Goal: Task Accomplishment & Management: Manage account settings

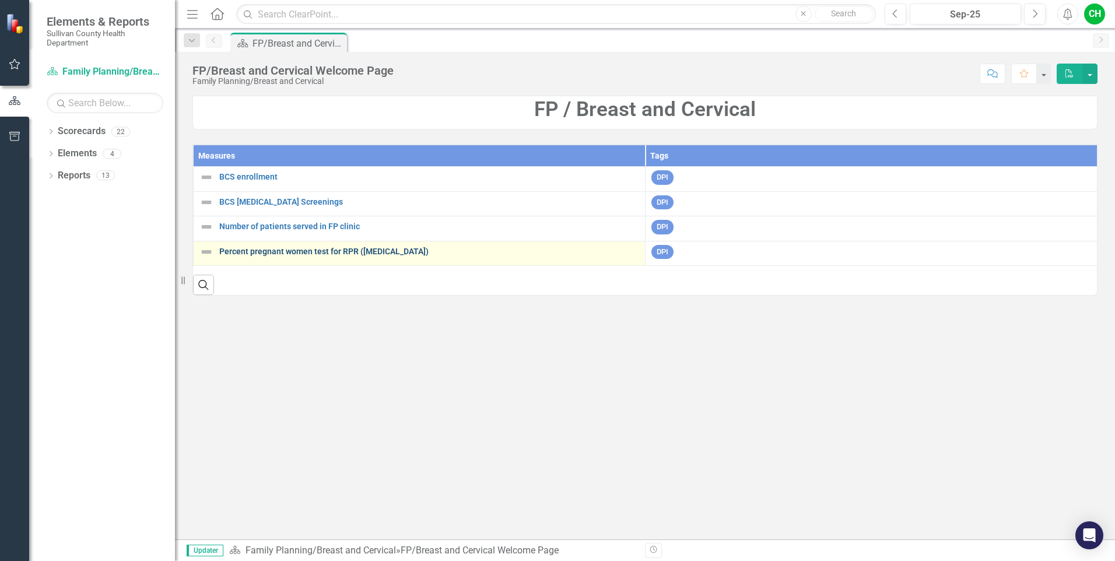
click at [306, 255] on link "Percent pregnant women test for RPR ([MEDICAL_DATA])" at bounding box center [429, 251] width 420 height 9
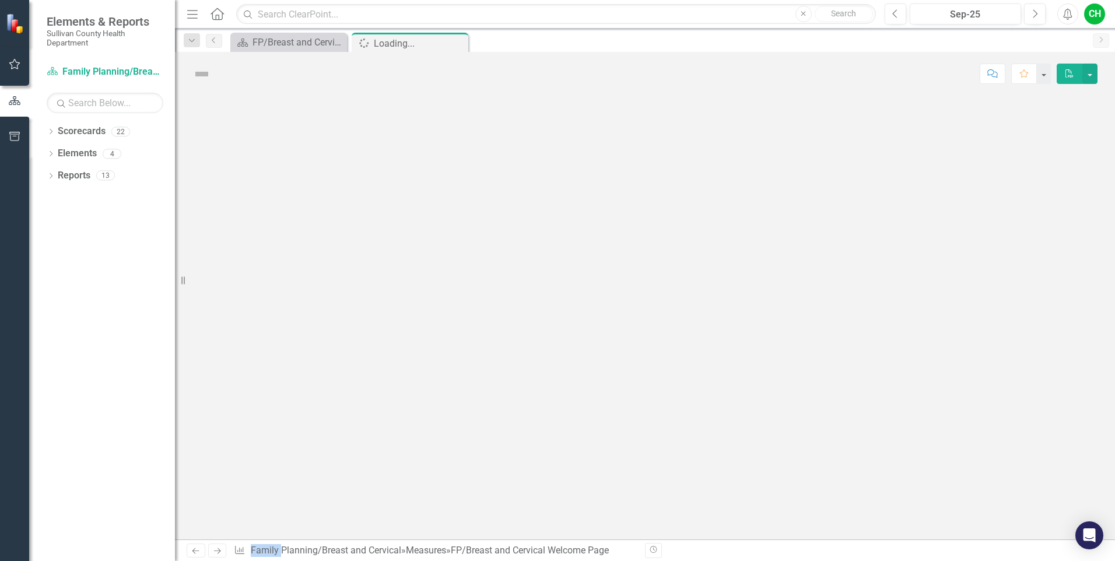
click at [306, 255] on div at bounding box center [645, 318] width 940 height 444
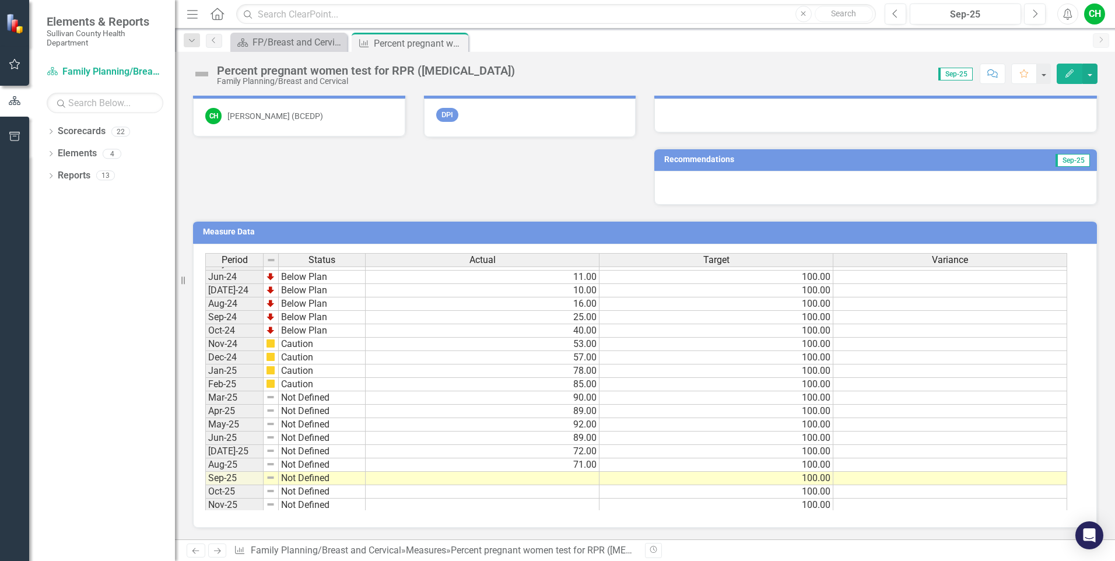
scroll to position [724, 0]
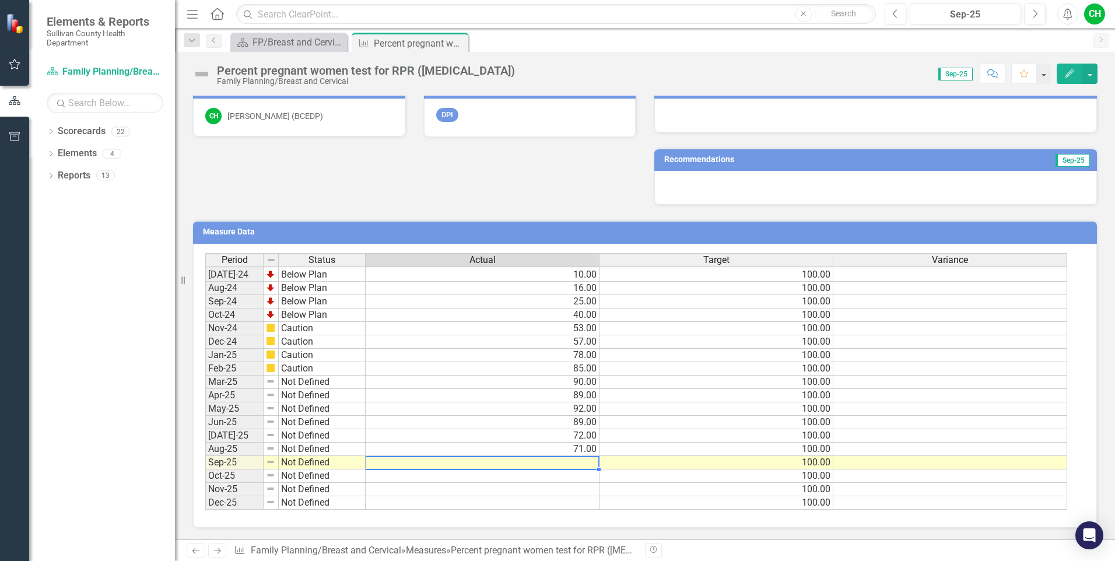
click at [577, 464] on td at bounding box center [483, 462] width 234 height 13
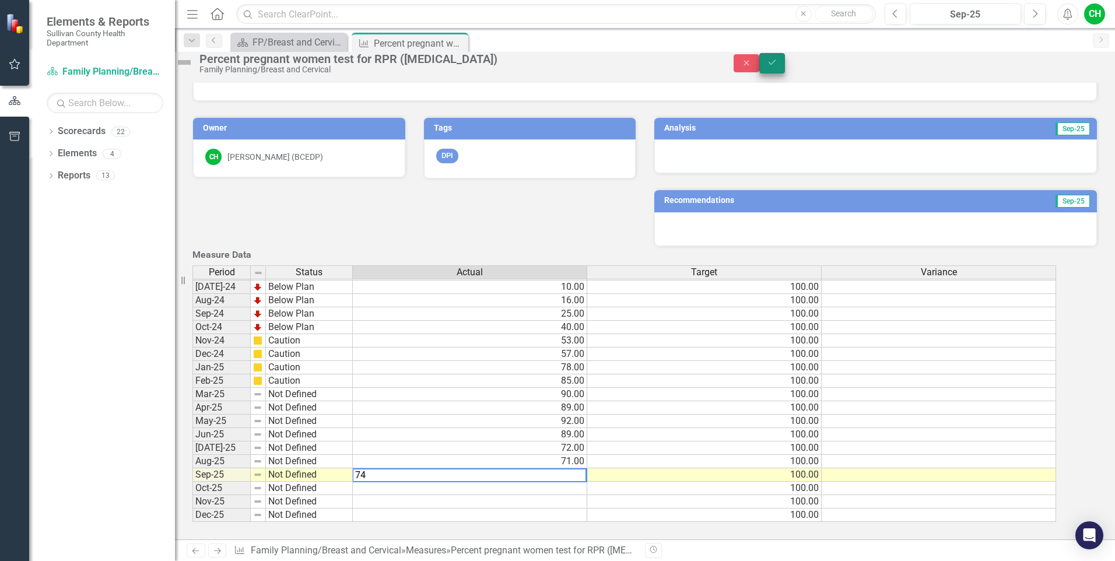
type textarea "74"
click at [775, 65] on icon "submit" at bounding box center [771, 62] width 7 height 5
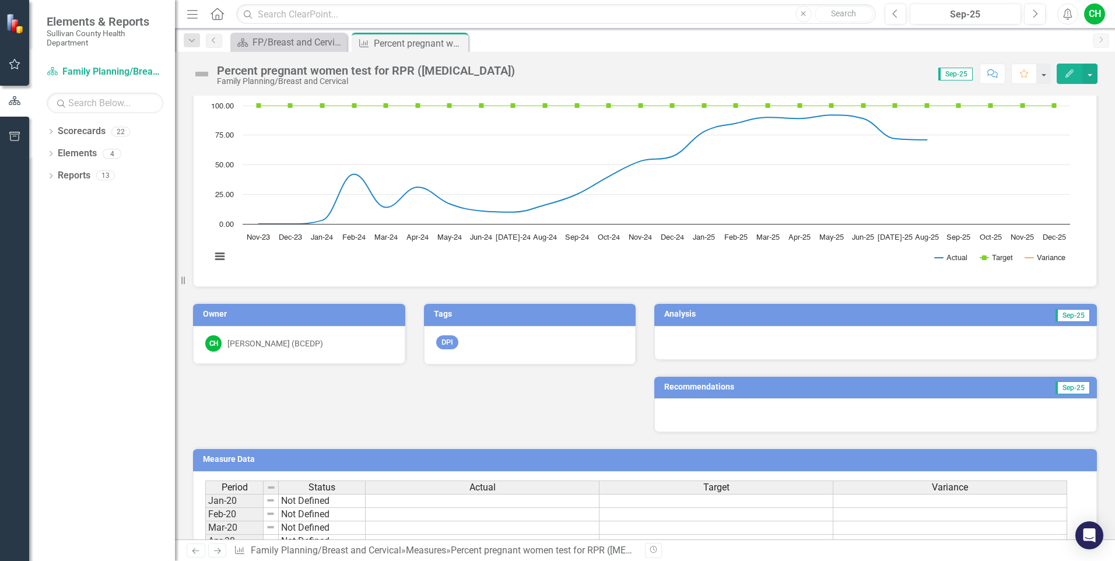
scroll to position [30, 0]
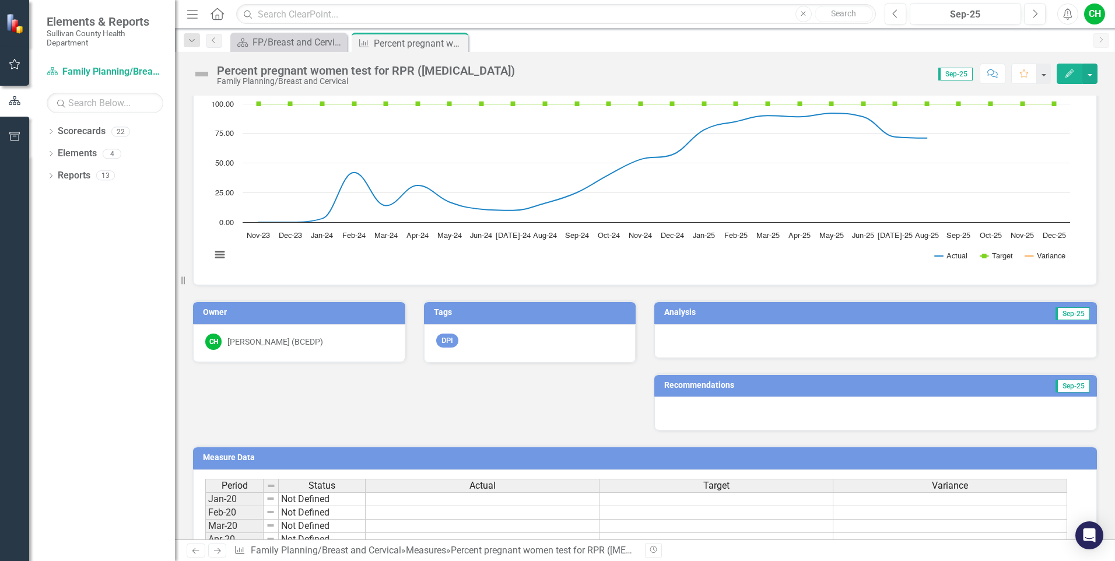
click at [928, 339] on div at bounding box center [875, 341] width 443 height 34
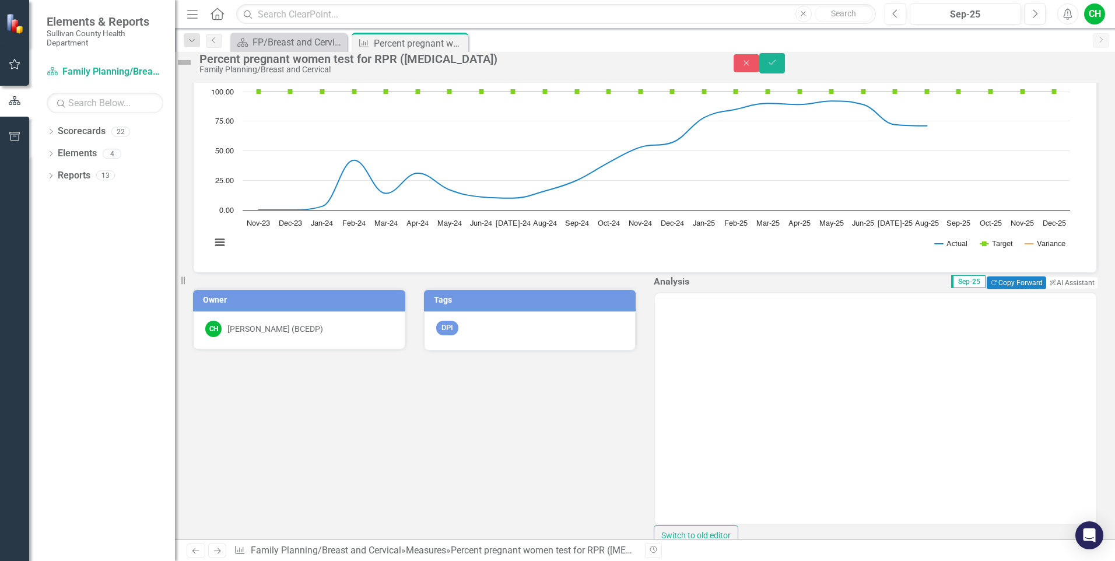
scroll to position [0, 0]
click at [1048, 289] on button "ClearPoint AI AI Assistant" at bounding box center [1071, 282] width 52 height 13
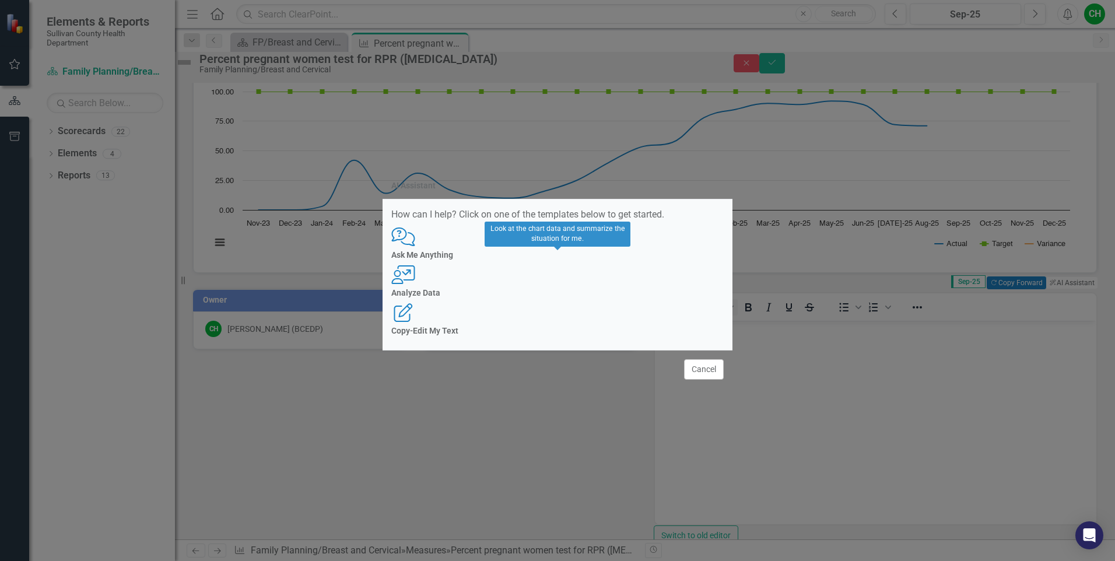
click at [415, 275] on icon "User with Chart" at bounding box center [403, 274] width 24 height 19
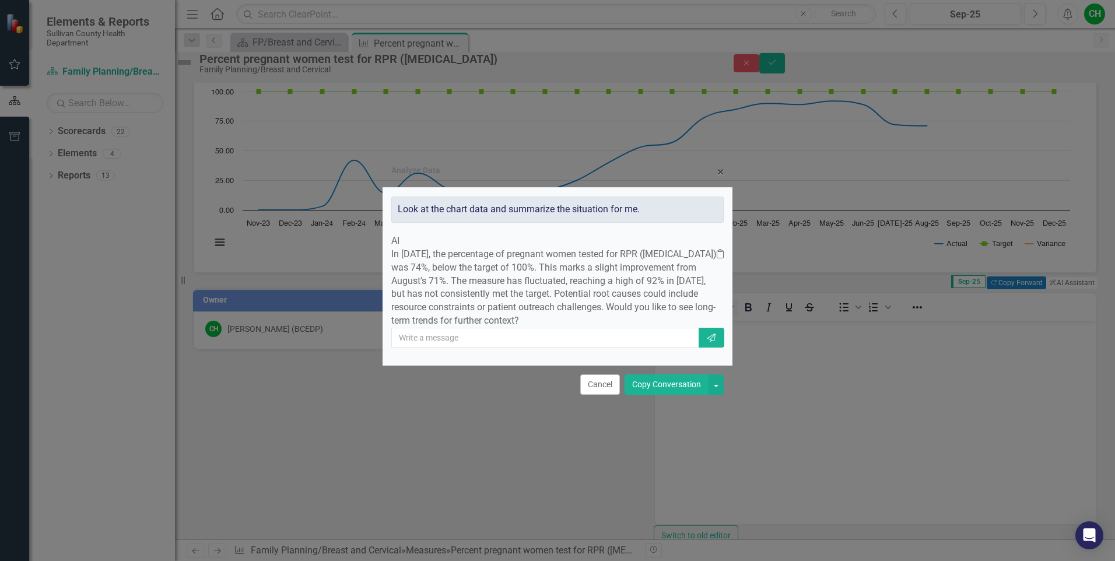
click at [662, 395] on button "Copy Conversation" at bounding box center [666, 384] width 84 height 20
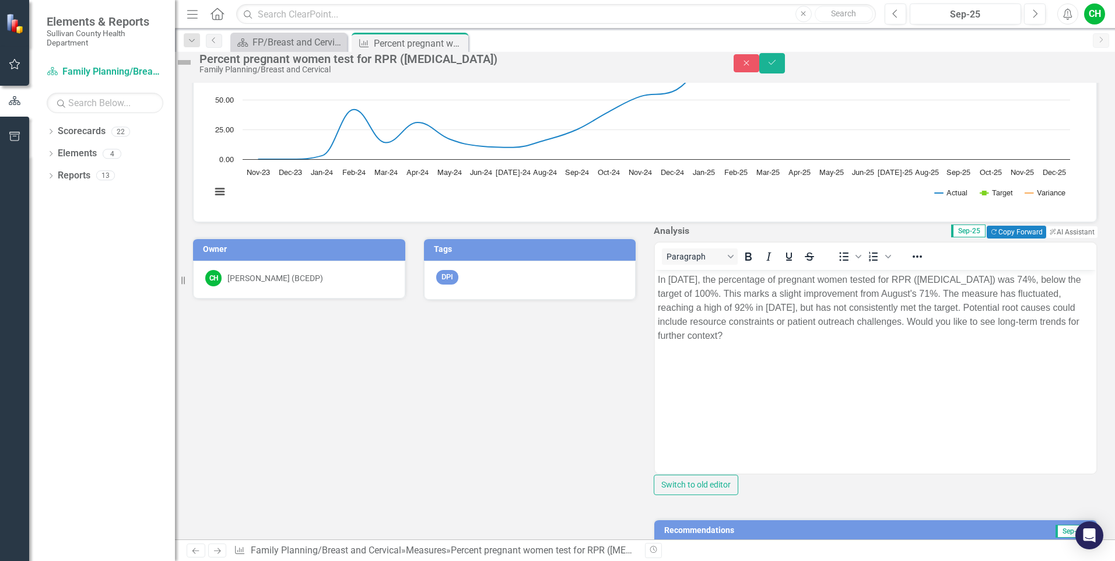
scroll to position [82, 0]
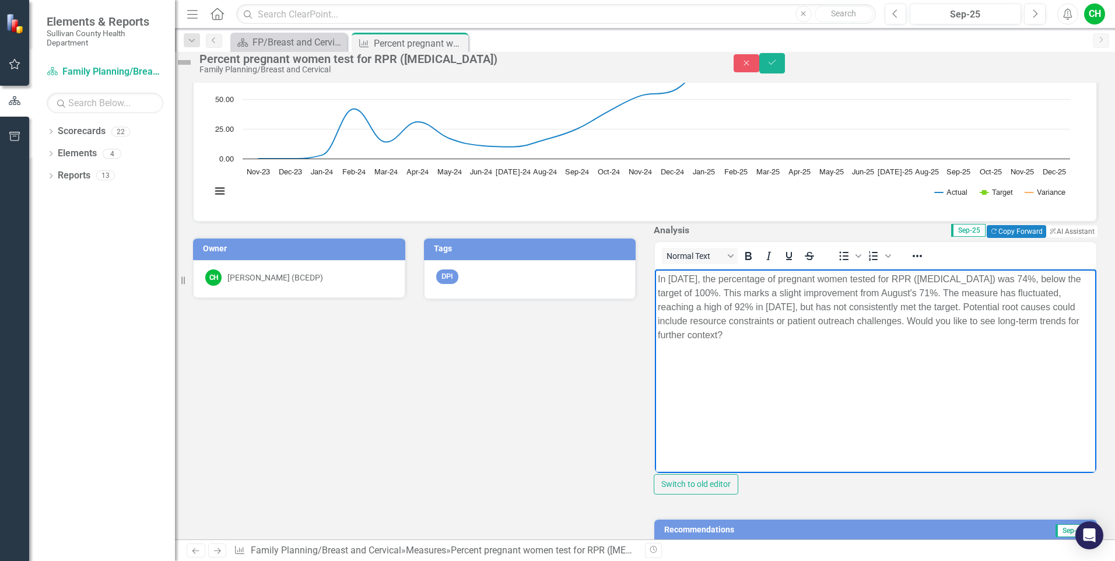
drag, startPoint x: 1017, startPoint y: 306, endPoint x: 1024, endPoint y: 331, distance: 26.0
click at [1024, 331] on p "In [DATE], the percentage of pregnant women tested for RPR ([MEDICAL_DATA]) was…" at bounding box center [876, 307] width 436 height 70
click at [1026, 309] on p "In [DATE], the percentage of pregnant women tested for RPR ([MEDICAL_DATA]) was…" at bounding box center [876, 293] width 436 height 42
click at [808, 327] on p "In [DATE], the percentage of pregnant women tested for RPR ([MEDICAL_DATA]) was…" at bounding box center [876, 300] width 436 height 56
click at [844, 320] on p "In [DATE], the percentage of pregnant women tested for RPR ([MEDICAL_DATA]) was…" at bounding box center [876, 300] width 436 height 56
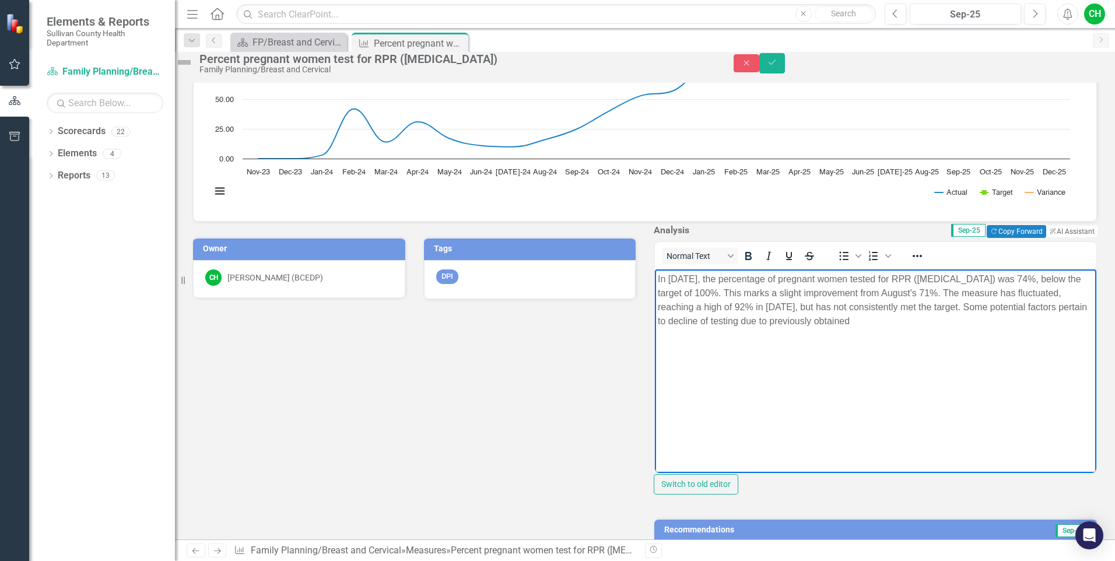
click at [959, 320] on p "In [DATE], the percentage of pregnant women tested for RPR ([MEDICAL_DATA]) was…" at bounding box center [876, 300] width 436 height 56
click at [764, 320] on p "In [DATE], the percentage of pregnant women tested for RPR ([MEDICAL_DATA]) was…" at bounding box center [876, 300] width 436 height 56
click at [756, 321] on p "In [DATE], the percentage of pregnant women tested for RPR ([MEDICAL_DATA]) was…" at bounding box center [876, 300] width 436 height 56
click at [728, 328] on p "In [DATE], the percentage of pregnant women tested for RPR ([MEDICAL_DATA]) was…" at bounding box center [876, 300] width 436 height 56
click at [763, 328] on p "In [DATE], the percentage of pregnant women tested for RPR ([MEDICAL_DATA]) was…" at bounding box center [876, 300] width 436 height 56
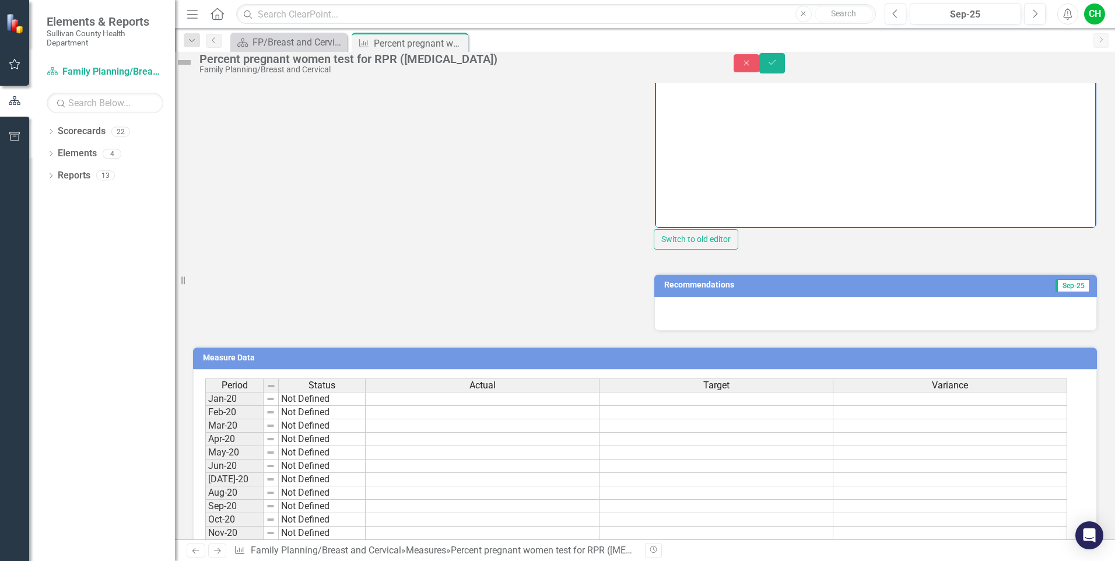
scroll to position [346, 0]
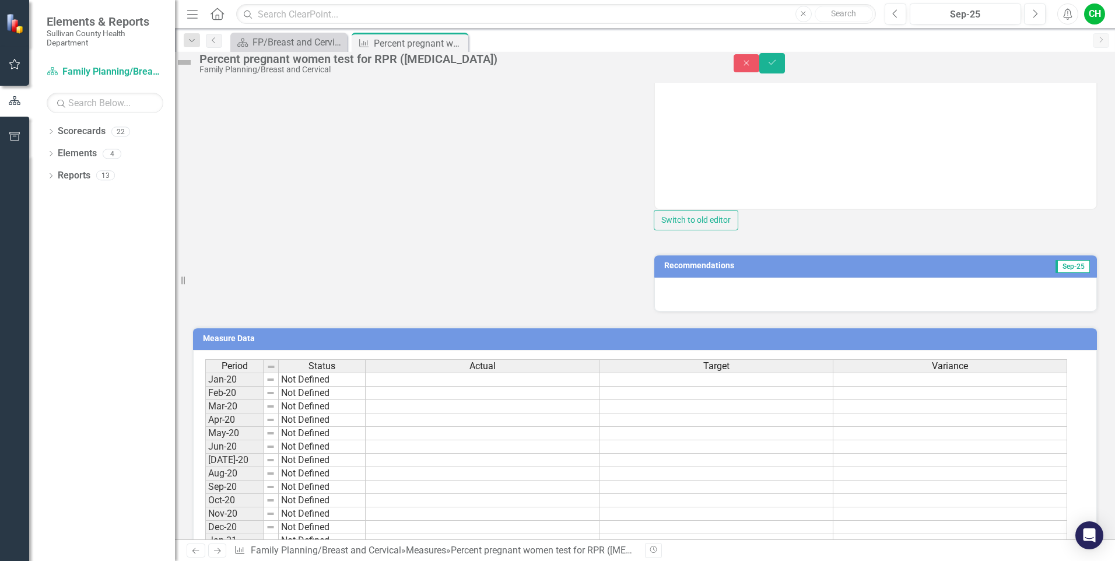
click at [914, 311] on div at bounding box center [875, 295] width 443 height 34
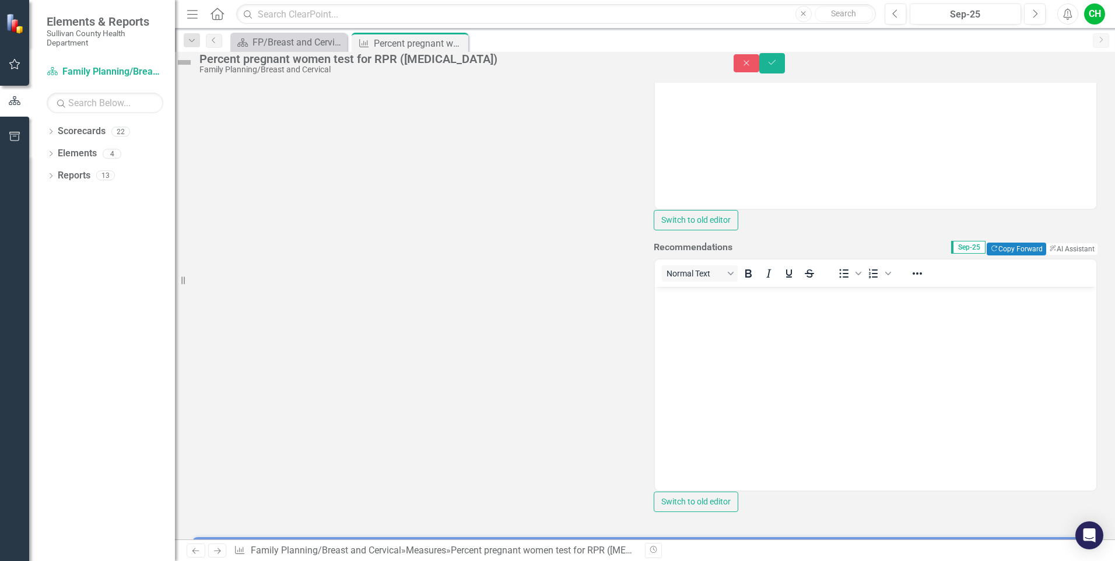
scroll to position [0, 0]
click at [1047, 255] on button "ClearPoint AI AI Assistant" at bounding box center [1071, 249] width 52 height 13
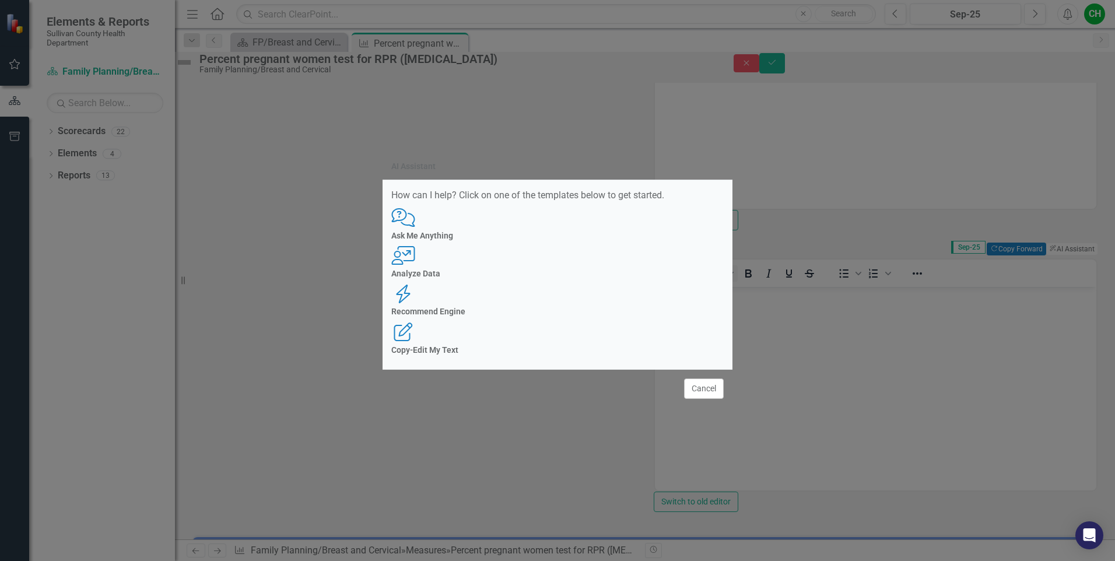
click at [526, 278] on h4 "Analyze Data" at bounding box center [557, 273] width 332 height 9
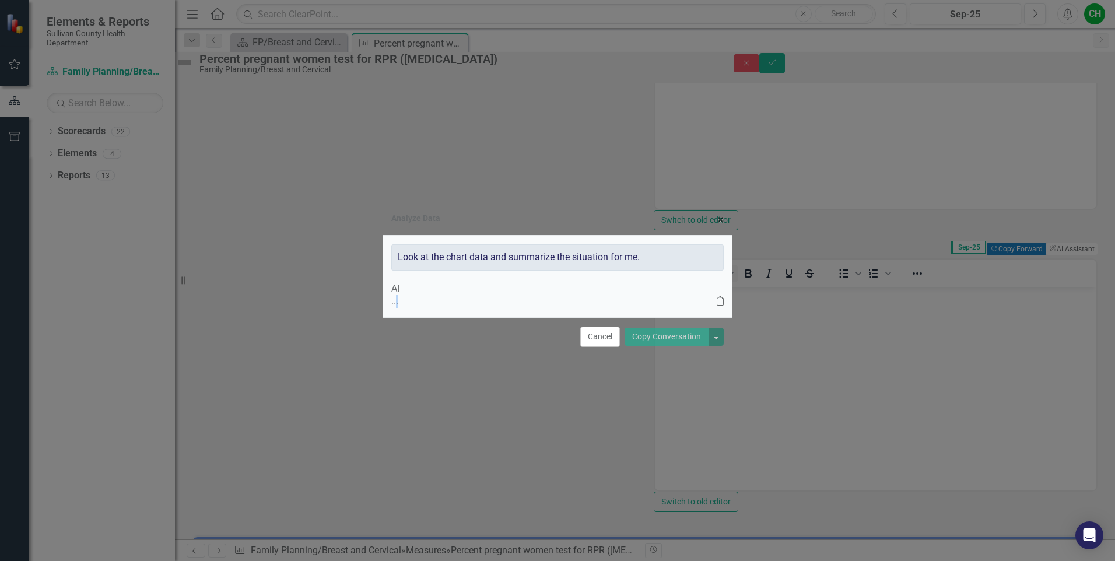
click at [526, 297] on div "... Clipboard" at bounding box center [557, 301] width 332 height 13
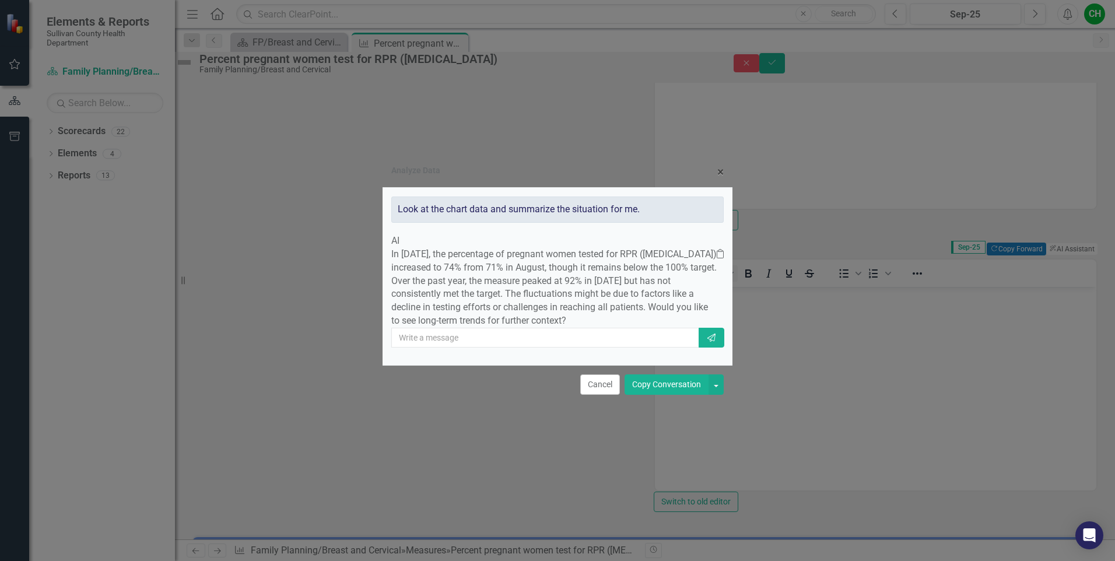
click at [666, 395] on button "Copy Conversation" at bounding box center [666, 384] width 84 height 20
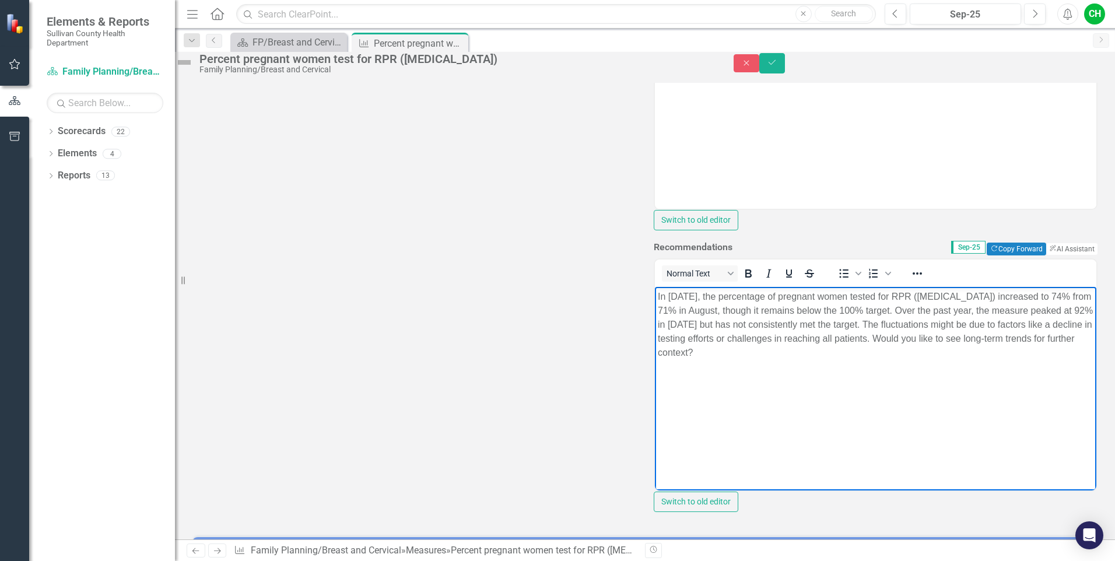
drag, startPoint x: 937, startPoint y: 324, endPoint x: 943, endPoint y: 347, distance: 23.6
click at [943, 347] on p "In [DATE], the percentage of pregnant women tested for RPR ([MEDICAL_DATA]) inc…" at bounding box center [876, 324] width 436 height 70
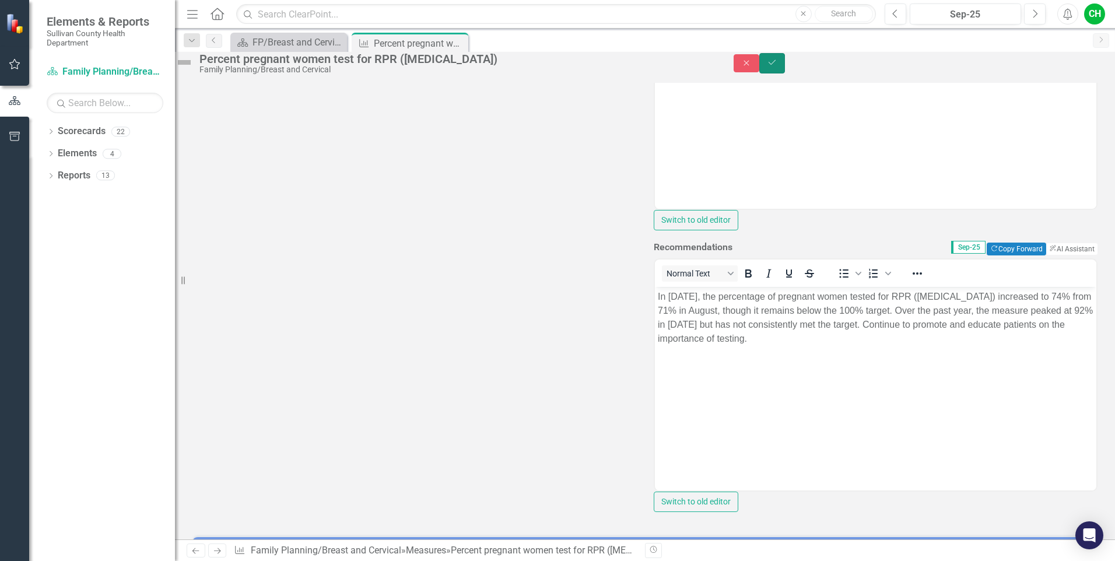
click at [785, 73] on button "Save" at bounding box center [772, 63] width 26 height 20
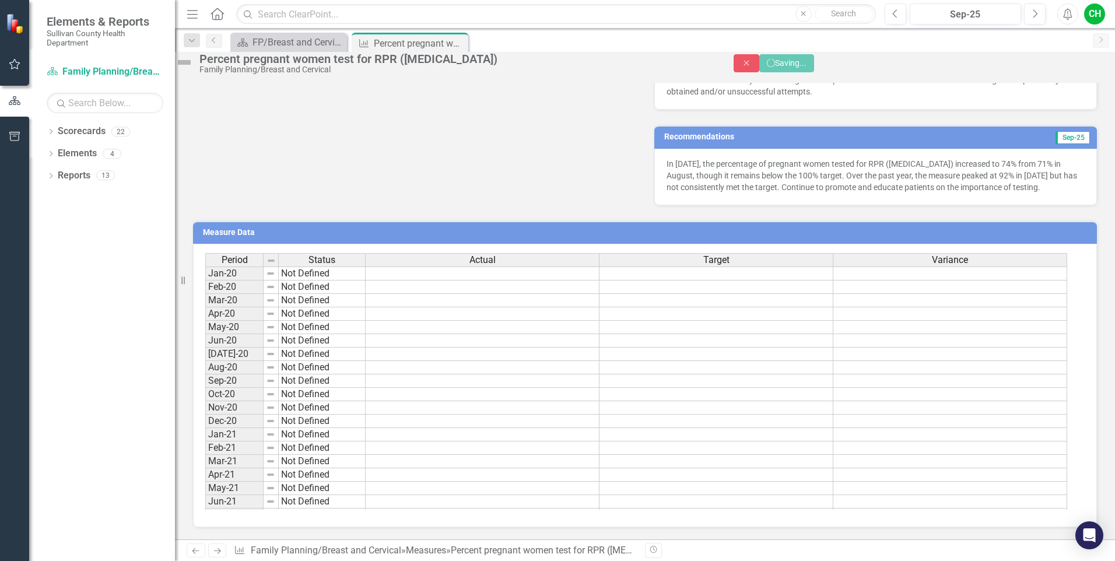
scroll to position [314, 0]
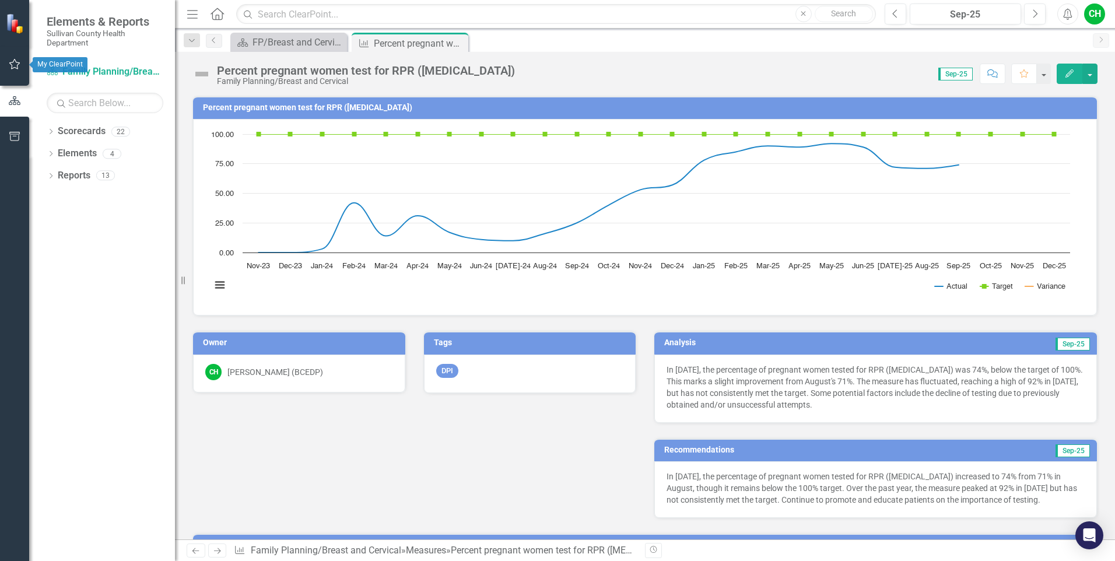
click at [10, 61] on icon "button" at bounding box center [15, 63] width 12 height 9
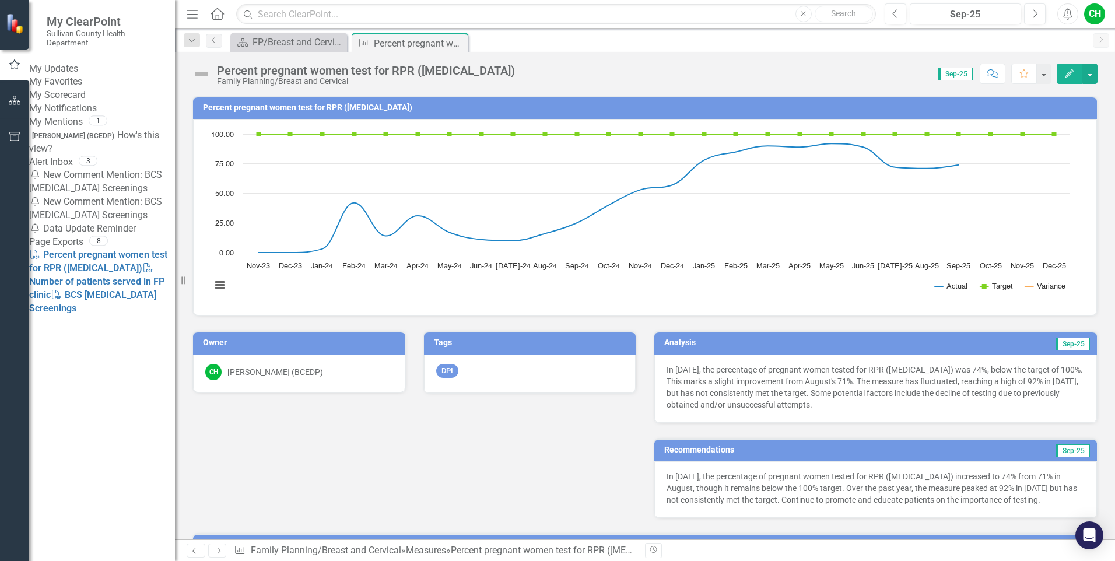
click at [76, 102] on link "My Scorecard" at bounding box center [102, 95] width 146 height 13
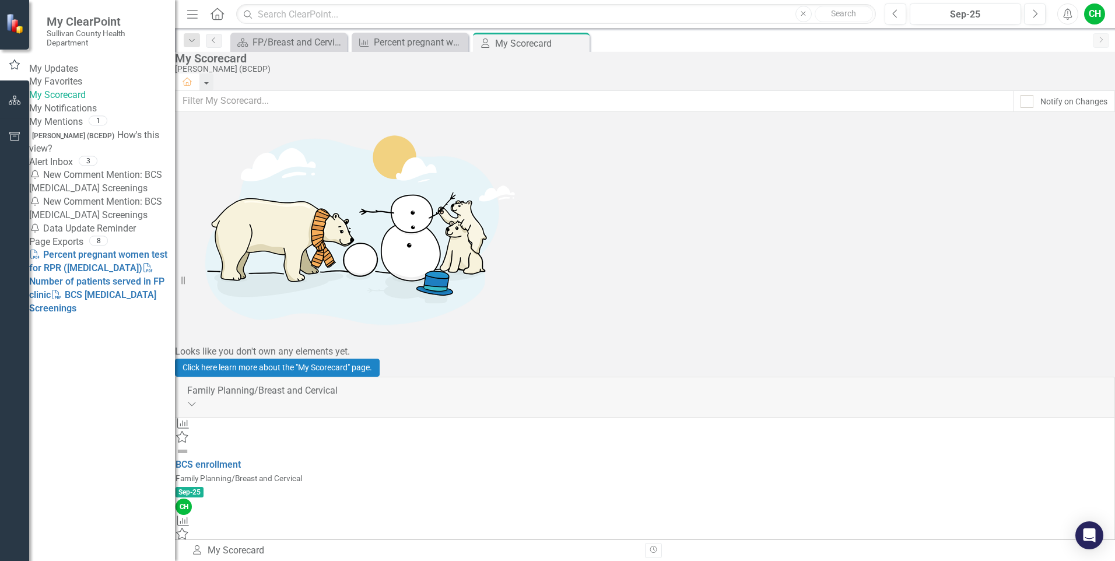
click at [191, 417] on icon "Measure" at bounding box center [182, 423] width 15 height 12
click at [90, 66] on link "My Updates" at bounding box center [102, 68] width 146 height 13
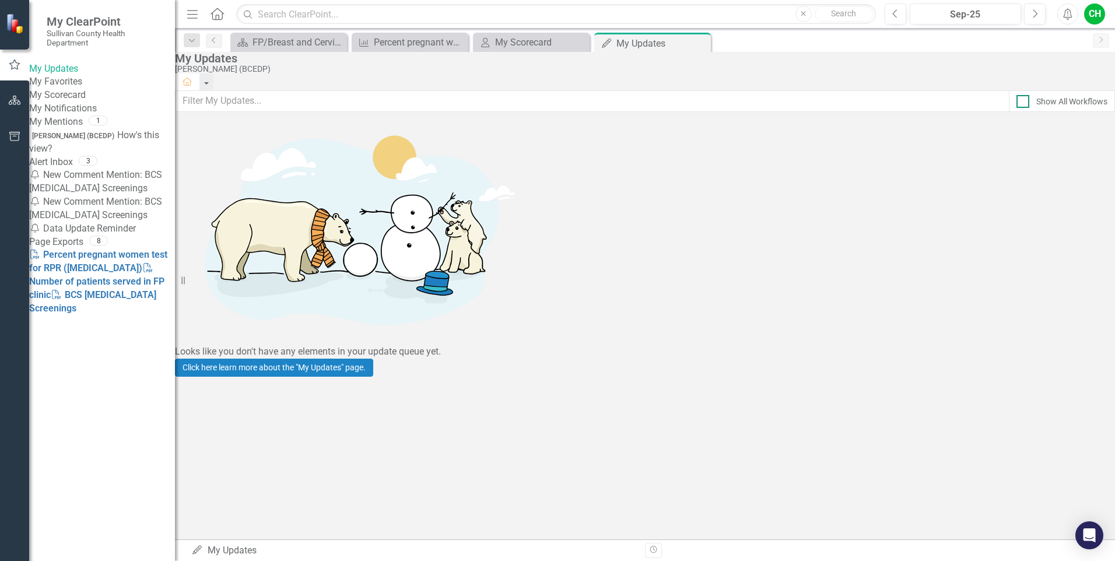
click at [1016, 108] on div at bounding box center [1022, 101] width 13 height 13
click at [1016, 103] on input "Show All Workflows" at bounding box center [1020, 99] width 8 height 8
checkbox input "true"
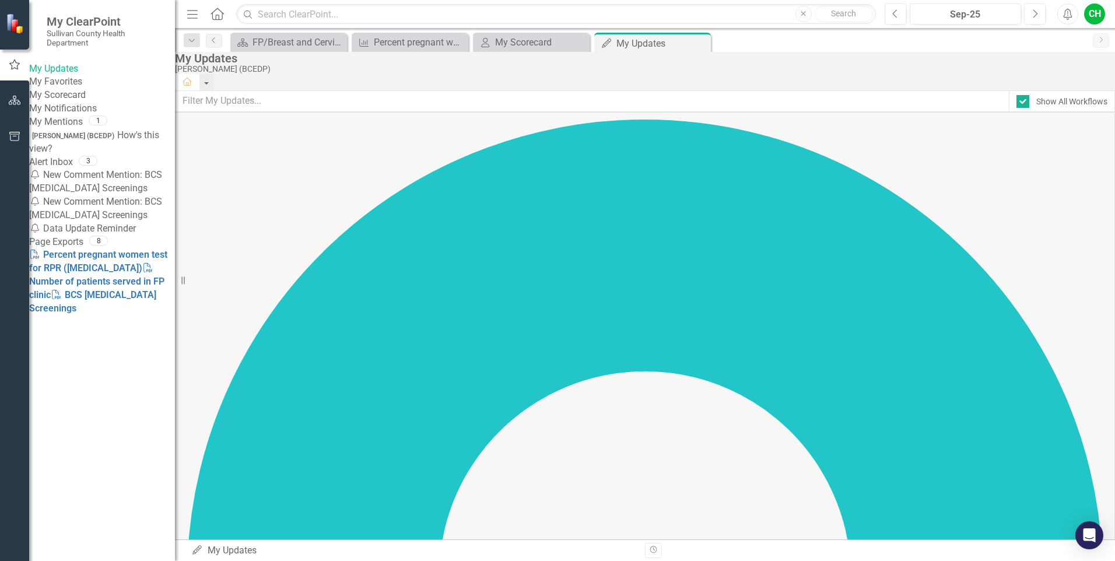
drag, startPoint x: 215, startPoint y: 340, endPoint x: 152, endPoint y: 182, distance: 170.1
click at [82, 89] on link "My Favorites" at bounding box center [102, 81] width 146 height 13
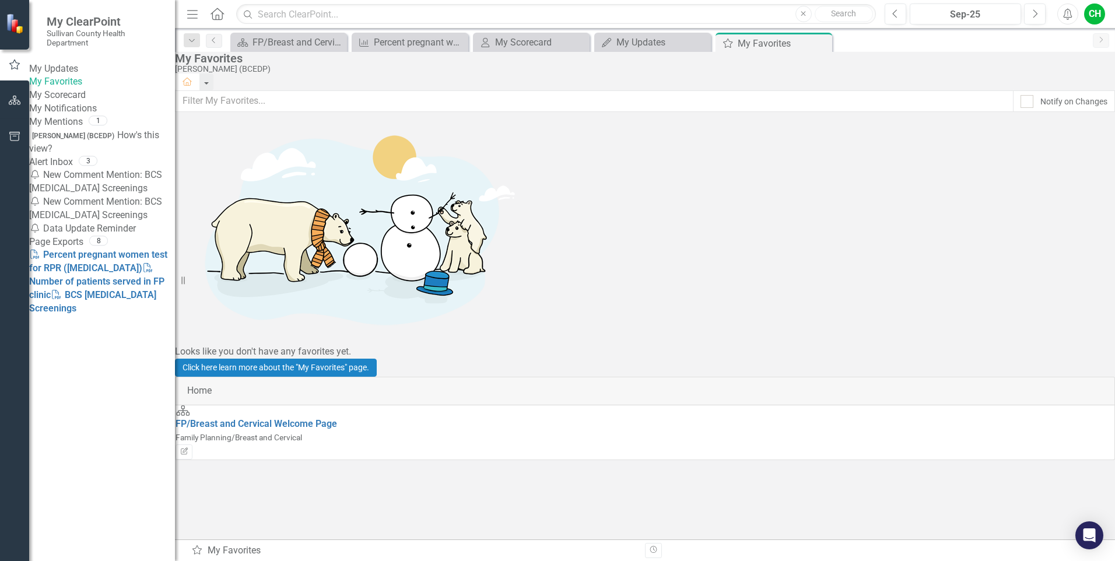
click at [302, 433] on small "Family Planning/Breast and Cervical" at bounding box center [238, 437] width 127 height 9
click at [99, 102] on link "My Scorecard" at bounding box center [102, 95] width 146 height 13
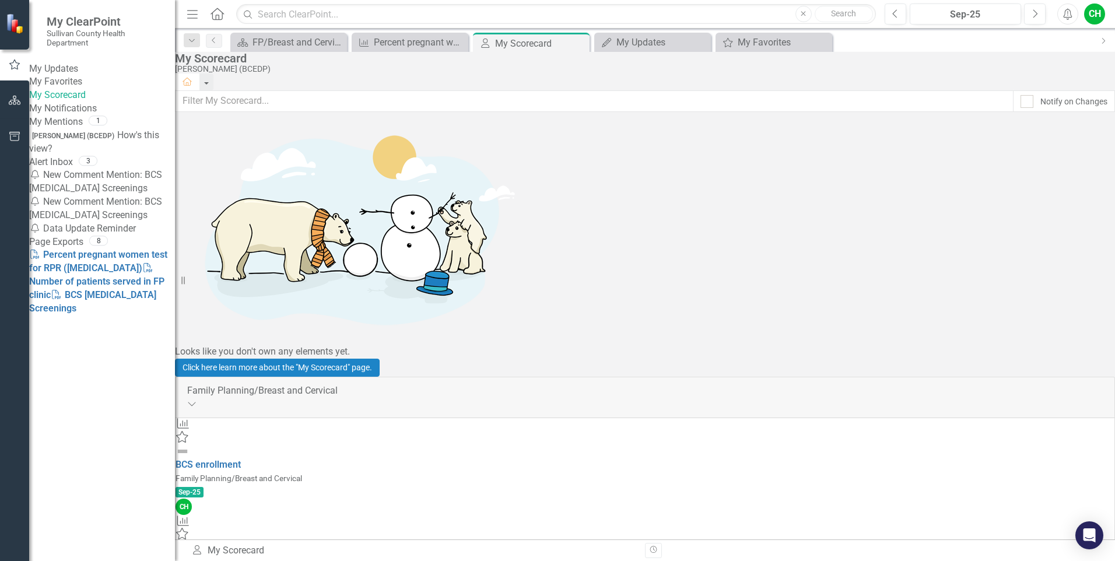
click at [191, 417] on icon "Measure" at bounding box center [182, 423] width 15 height 12
click at [220, 515] on div "Measure Favorite BCS [MEDICAL_DATA] Screenings Family Planning/Breast and Cervi…" at bounding box center [644, 548] width 939 height 67
click at [96, 115] on link "My Notifications" at bounding box center [102, 108] width 146 height 13
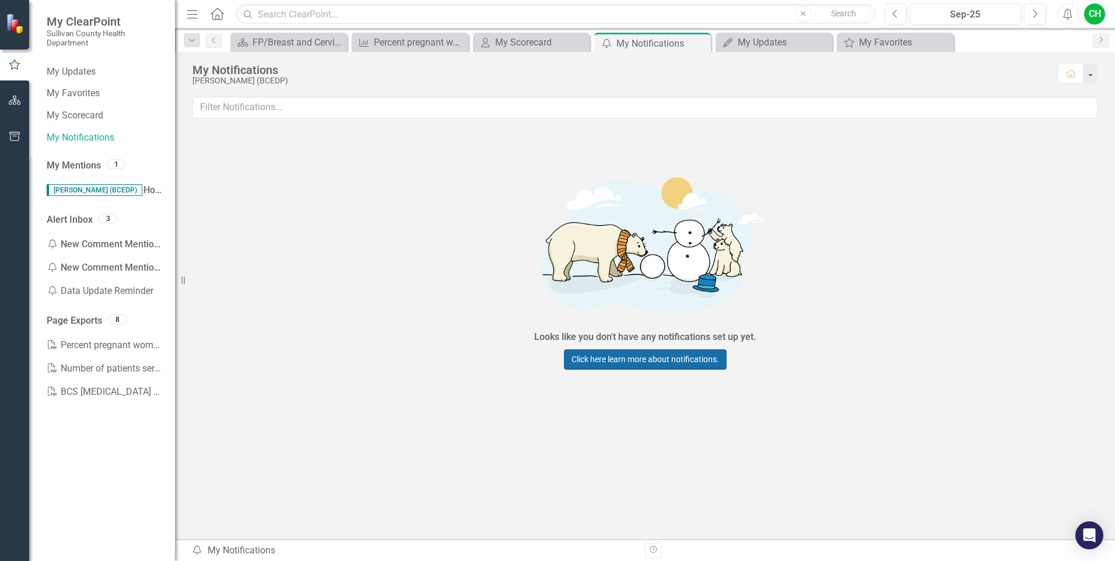
click at [651, 363] on link "Click here learn more about notifications." at bounding box center [645, 359] width 163 height 20
click at [104, 73] on link "My Updates" at bounding box center [105, 71] width 117 height 13
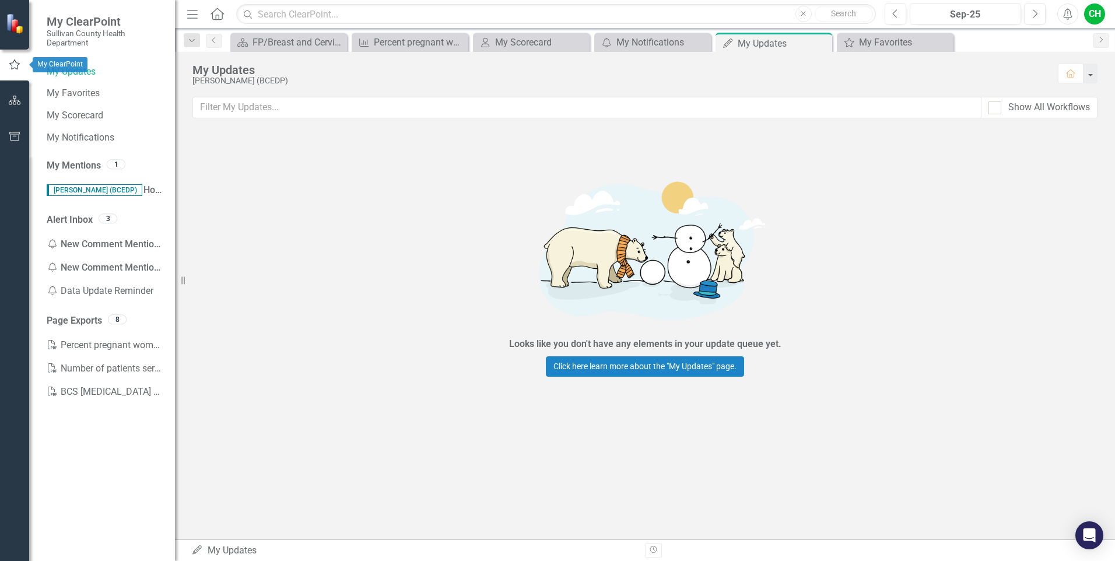
click at [17, 68] on icon "button" at bounding box center [14, 64] width 13 height 10
click at [988, 110] on div at bounding box center [994, 107] width 13 height 13
click at [988, 109] on input "Show All Workflows" at bounding box center [992, 105] width 8 height 8
checkbox input "true"
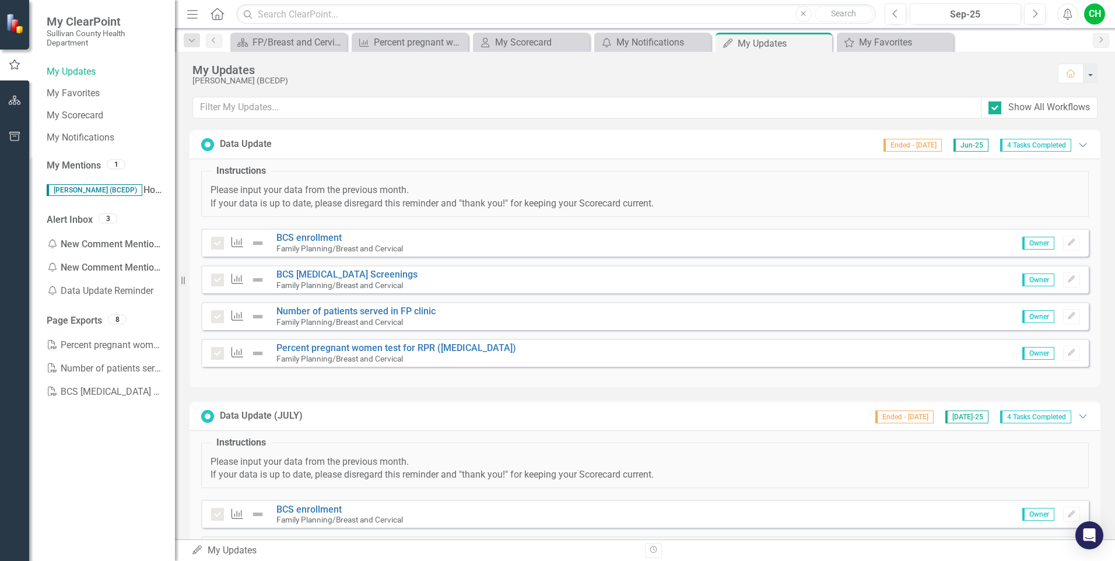
click at [1013, 149] on span "4 Tasks Completed" at bounding box center [1035, 145] width 71 height 13
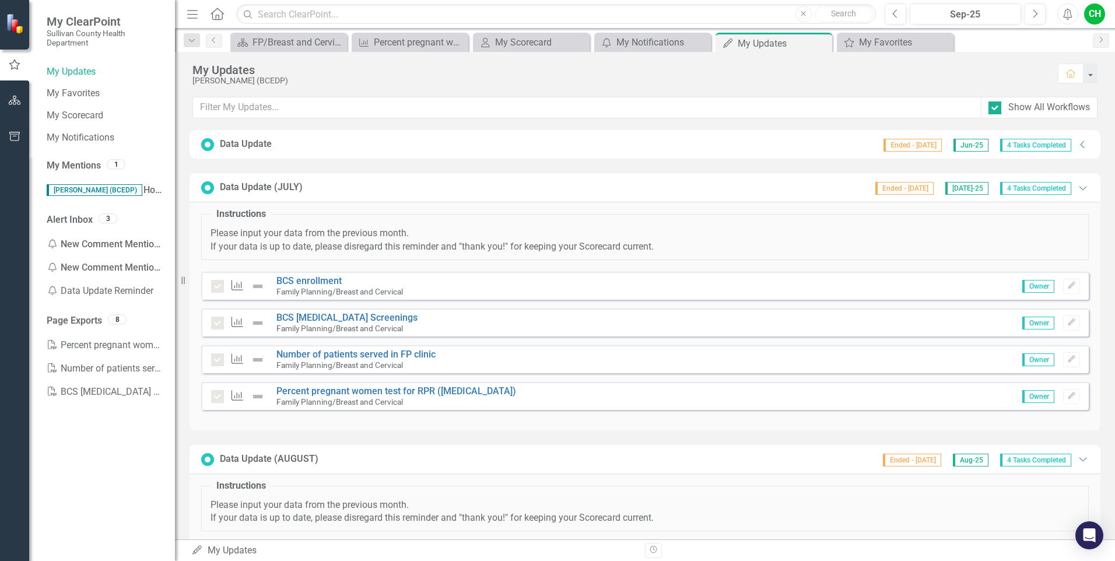
click at [1013, 149] on span "4 Tasks Completed" at bounding box center [1035, 145] width 71 height 13
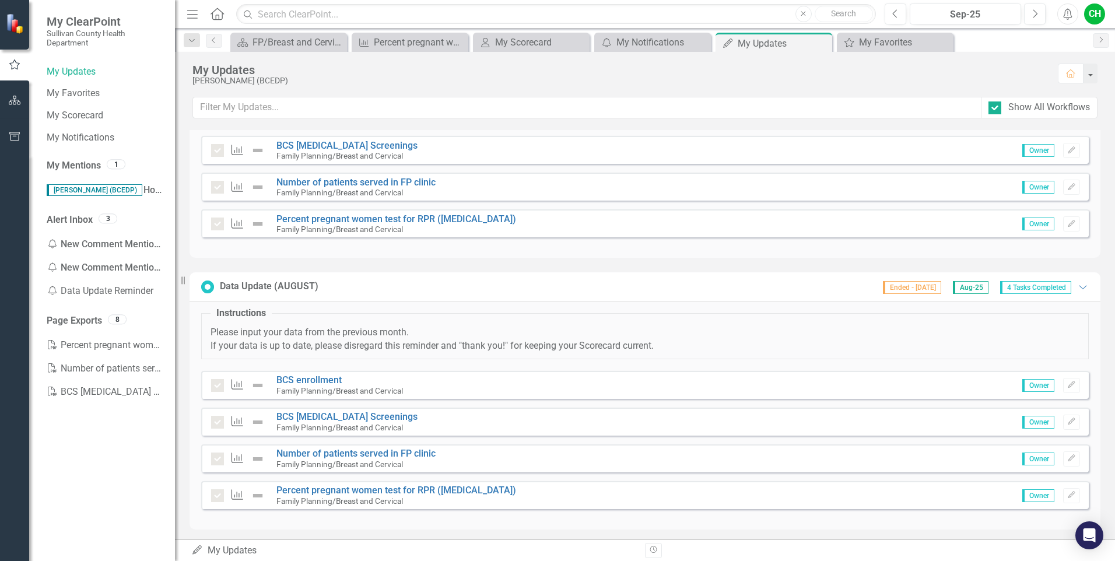
scroll to position [405, 0]
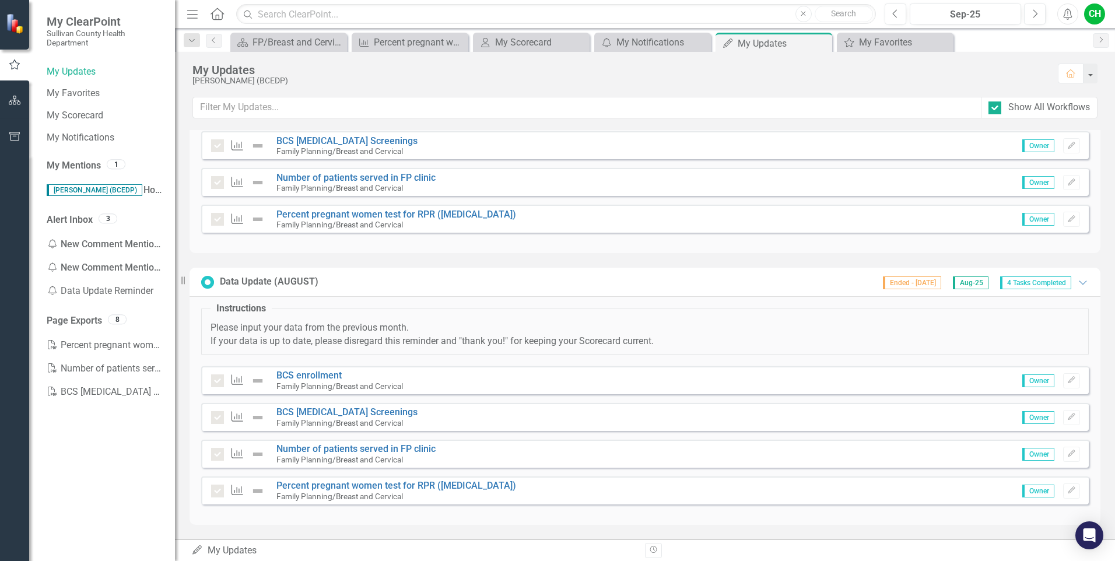
click at [217, 384] on div at bounding box center [217, 380] width 13 height 13
click at [217, 447] on div "Measure" at bounding box center [240, 454] width 59 height 14
click at [217, 480] on div "Measure Percent pregnant women test for RPR (syphilis) Family Planning/Breast a…" at bounding box center [366, 490] width 311 height 20
click at [83, 166] on link "My Mentions" at bounding box center [74, 165] width 54 height 13
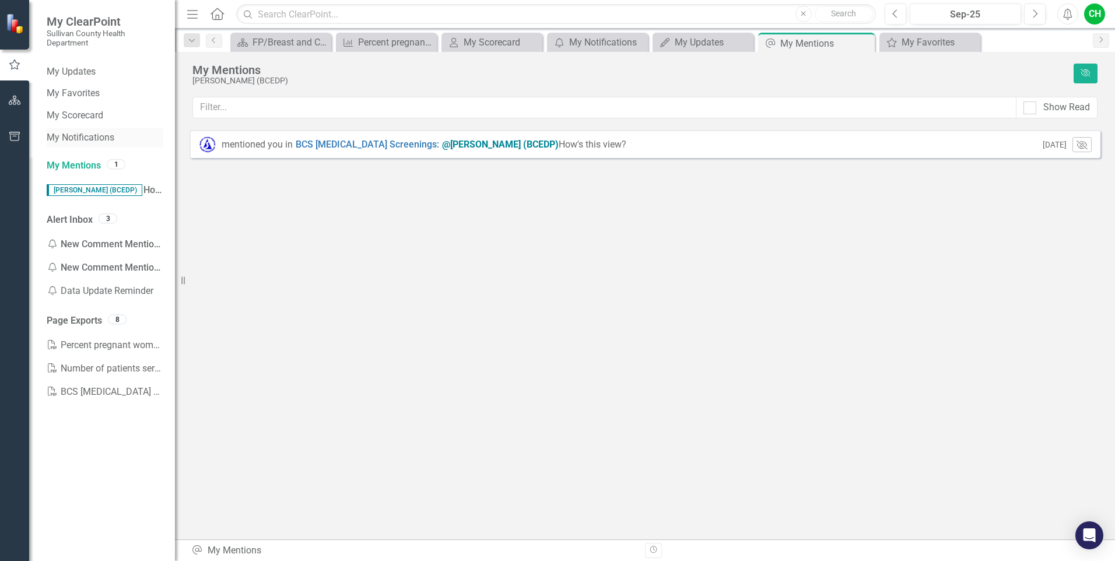
click at [82, 143] on link "My Notifications" at bounding box center [105, 137] width 117 height 13
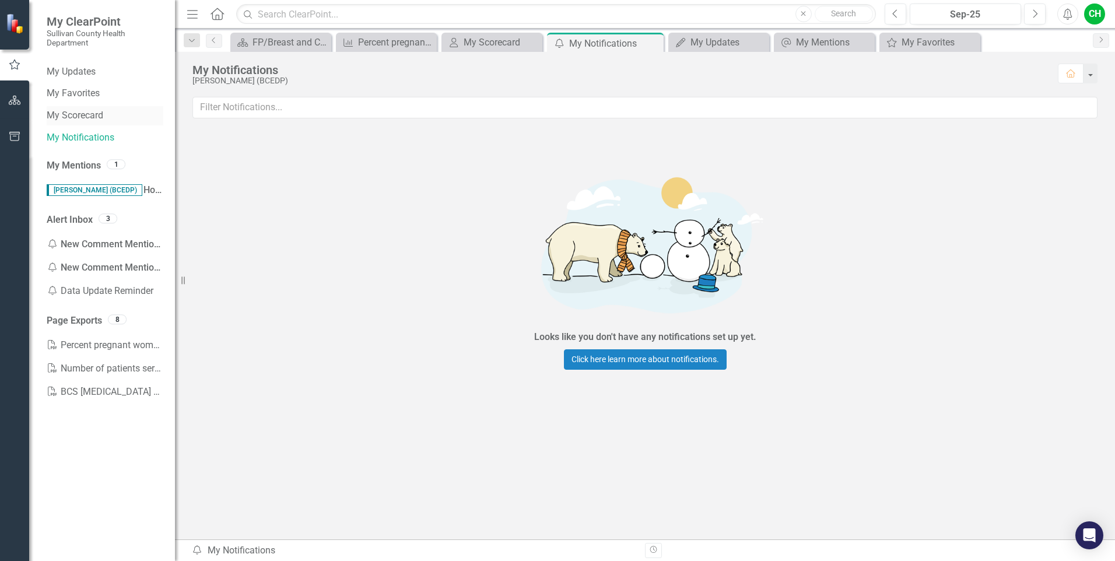
click at [85, 119] on link "My Scorecard" at bounding box center [105, 115] width 117 height 13
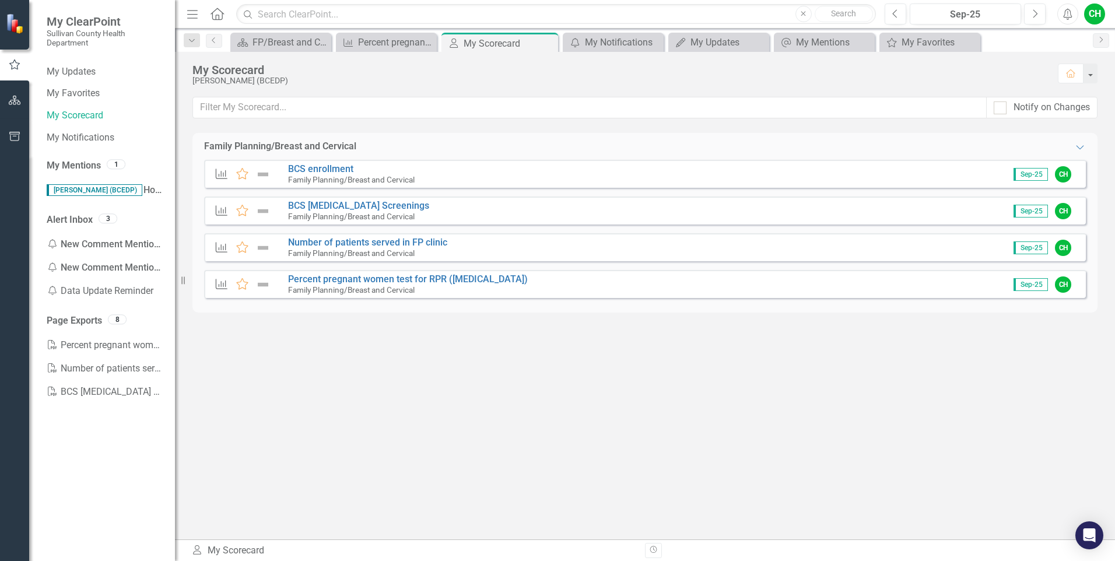
click at [217, 173] on icon "Measure" at bounding box center [221, 174] width 15 height 12
click at [227, 202] on div "Measure Favorite BCS [MEDICAL_DATA] Screenings Family Planning/Breast and Cervi…" at bounding box center [324, 211] width 221 height 20
click at [223, 234] on div "Measure Favorite Number of patients served in FP clinic Family Planning/Breast …" at bounding box center [645, 247] width 882 height 28
click at [82, 89] on link "My Favorites" at bounding box center [105, 93] width 117 height 13
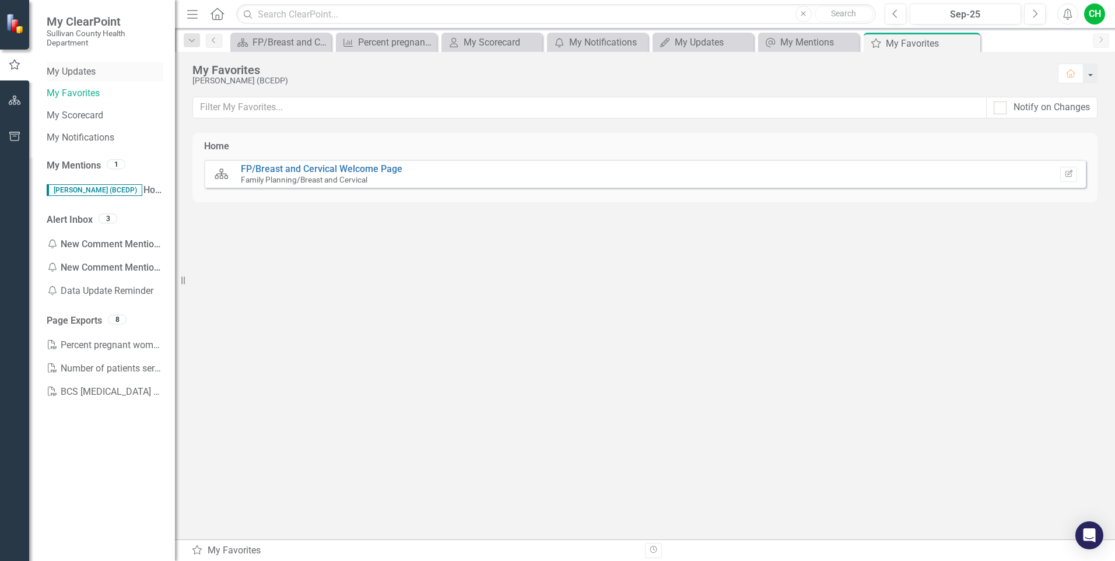
click at [72, 73] on link "My Updates" at bounding box center [105, 71] width 117 height 13
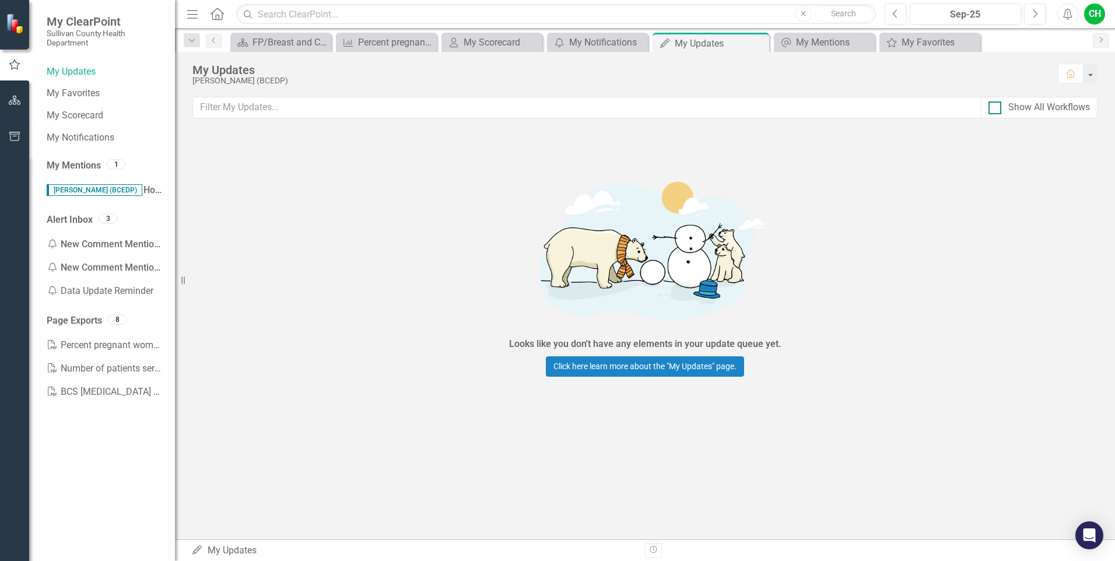
click at [1003, 110] on div "Show All Workflows" at bounding box center [1038, 107] width 101 height 13
click at [996, 109] on input "Show All Workflows" at bounding box center [992, 105] width 8 height 8
checkbox input "true"
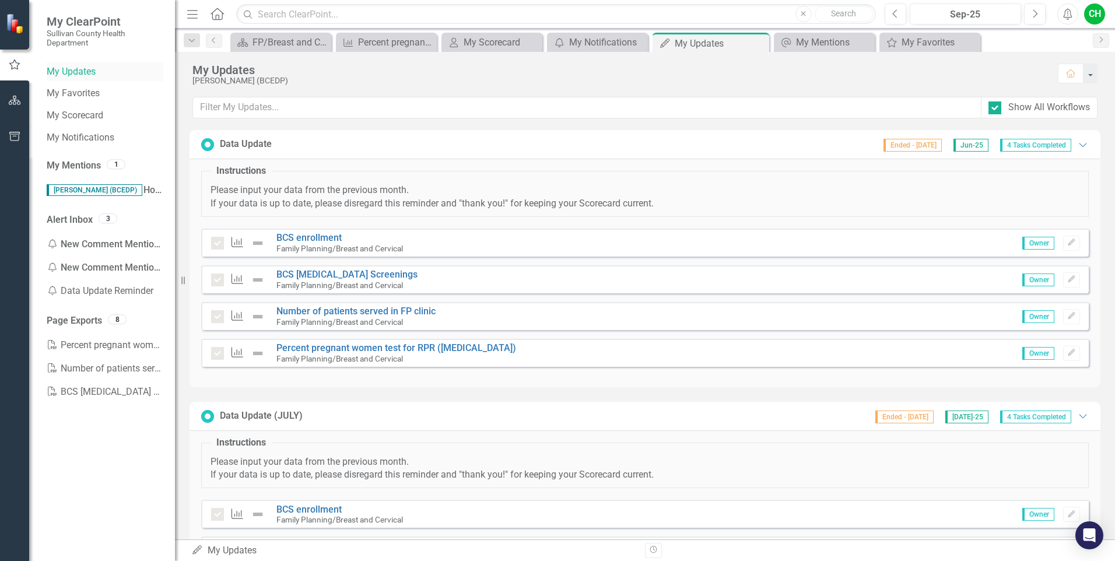
click at [86, 70] on link "My Updates" at bounding box center [105, 71] width 117 height 13
click at [87, 93] on link "My Favorites" at bounding box center [105, 93] width 117 height 13
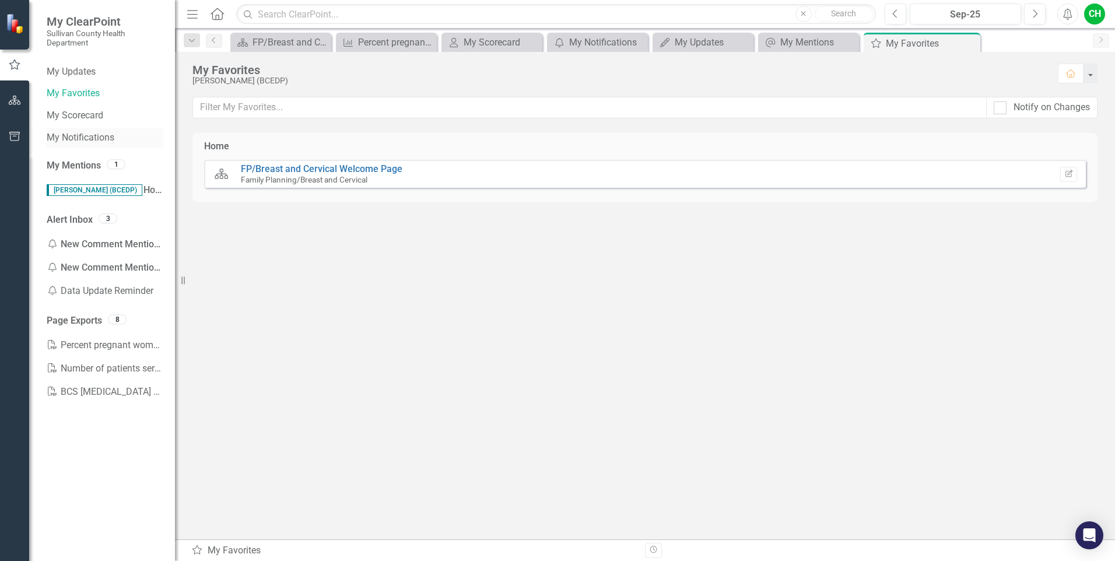
click at [65, 139] on link "My Notifications" at bounding box center [105, 137] width 117 height 13
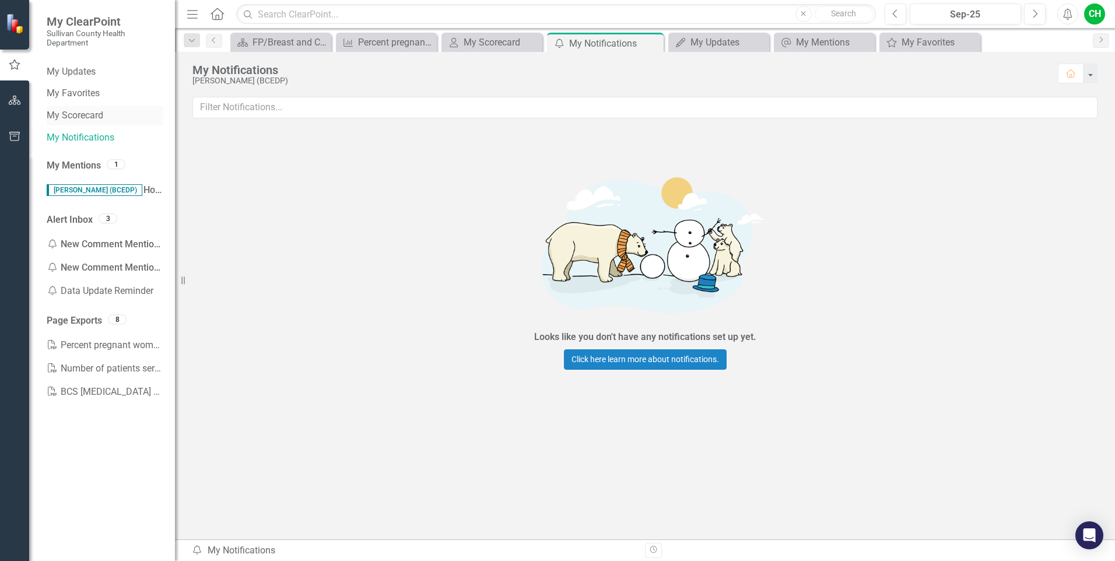
click at [66, 120] on link "My Scorecard" at bounding box center [105, 115] width 117 height 13
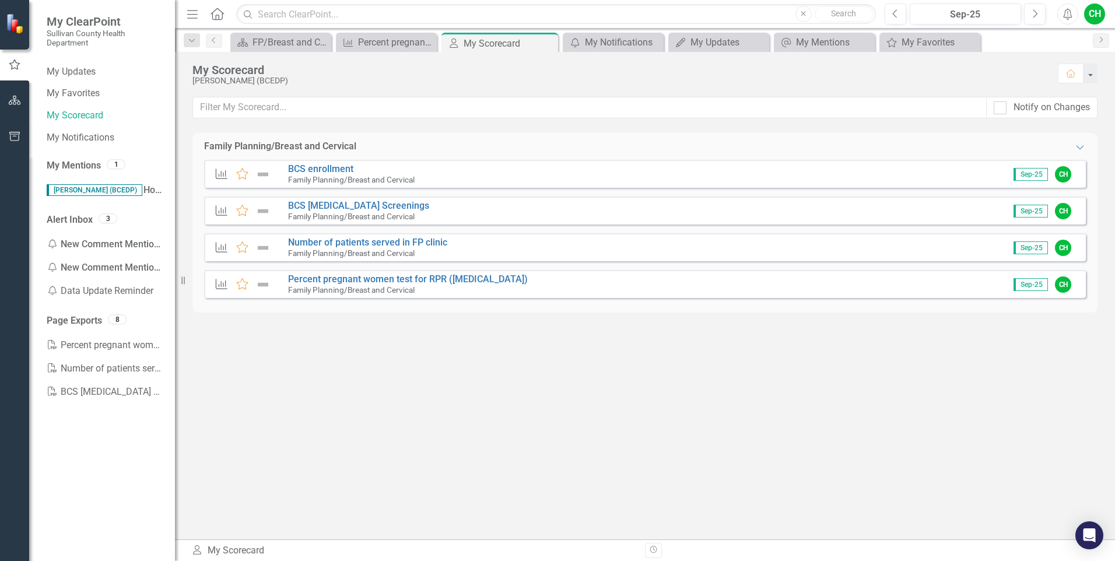
click at [336, 286] on small "Family Planning/Breast and Cervical" at bounding box center [351, 289] width 127 height 9
click at [262, 171] on img at bounding box center [262, 174] width 15 height 14
click at [227, 171] on icon "Measure" at bounding box center [221, 174] width 15 height 12
click at [1081, 147] on icon "Expanded" at bounding box center [1080, 146] width 12 height 9
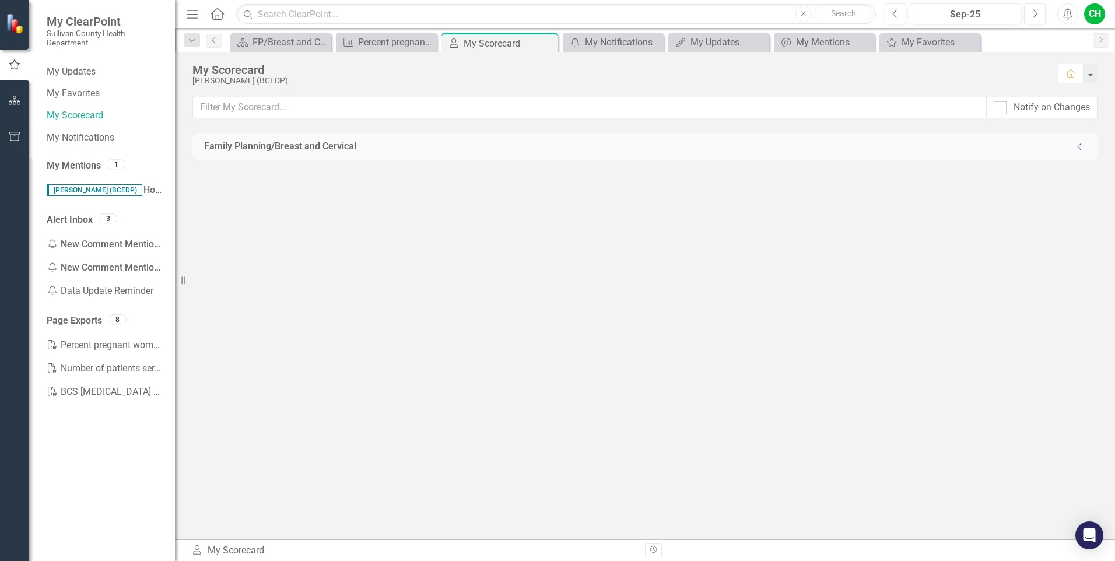
click at [1081, 147] on icon "Collapse" at bounding box center [1080, 146] width 12 height 9
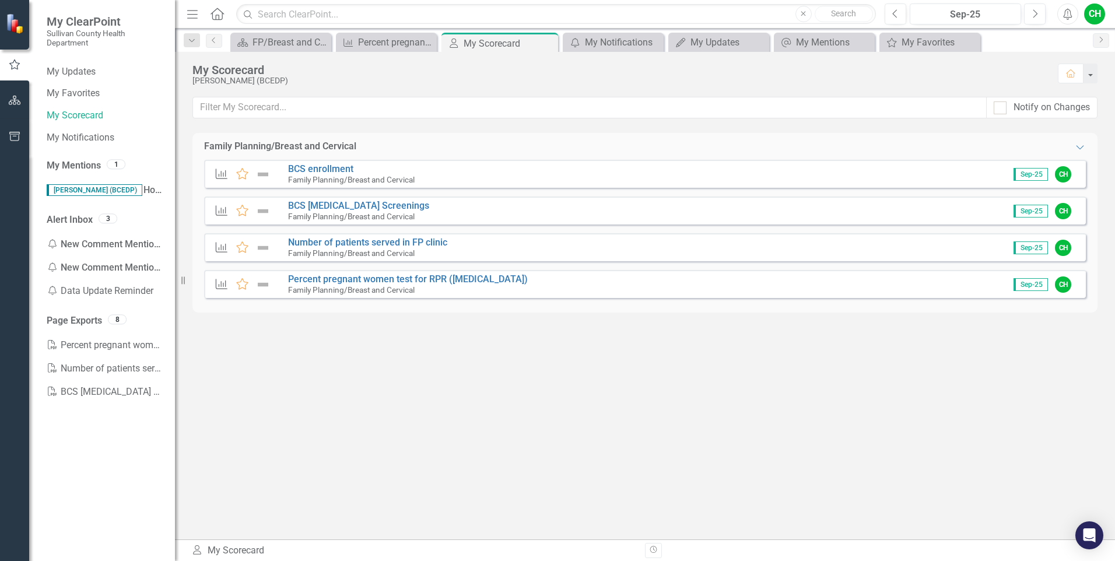
click at [911, 284] on div "Measure Favorite Percent pregnant women test for RPR (syphilis) Family Planning…" at bounding box center [645, 284] width 882 height 28
click at [351, 283] on link "Percent pregnant women test for RPR ([MEDICAL_DATA])" at bounding box center [408, 278] width 240 height 11
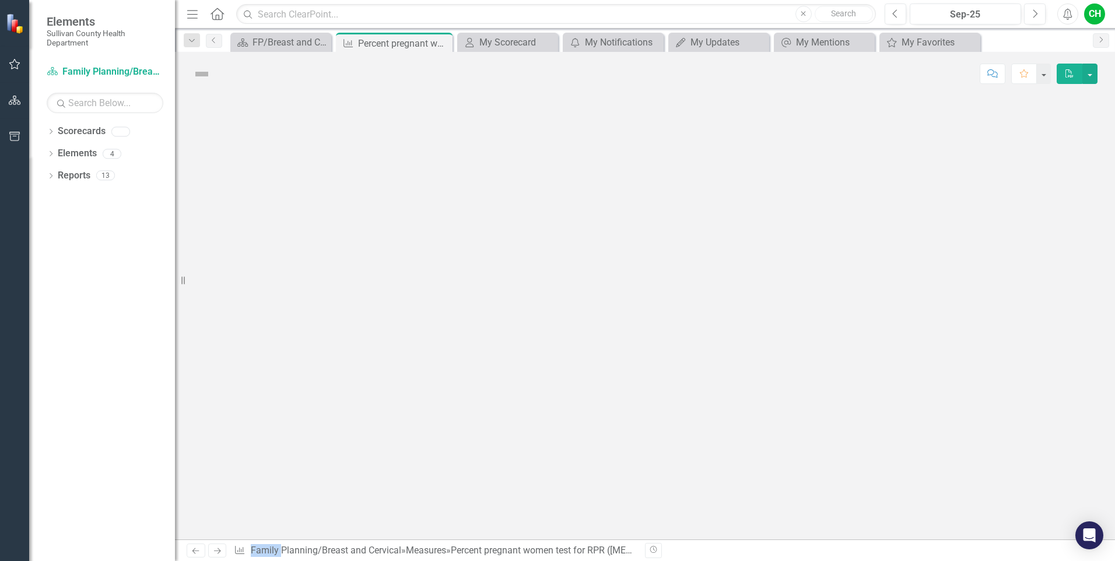
click at [351, 283] on div at bounding box center [645, 318] width 940 height 444
